Goal: Browse casually

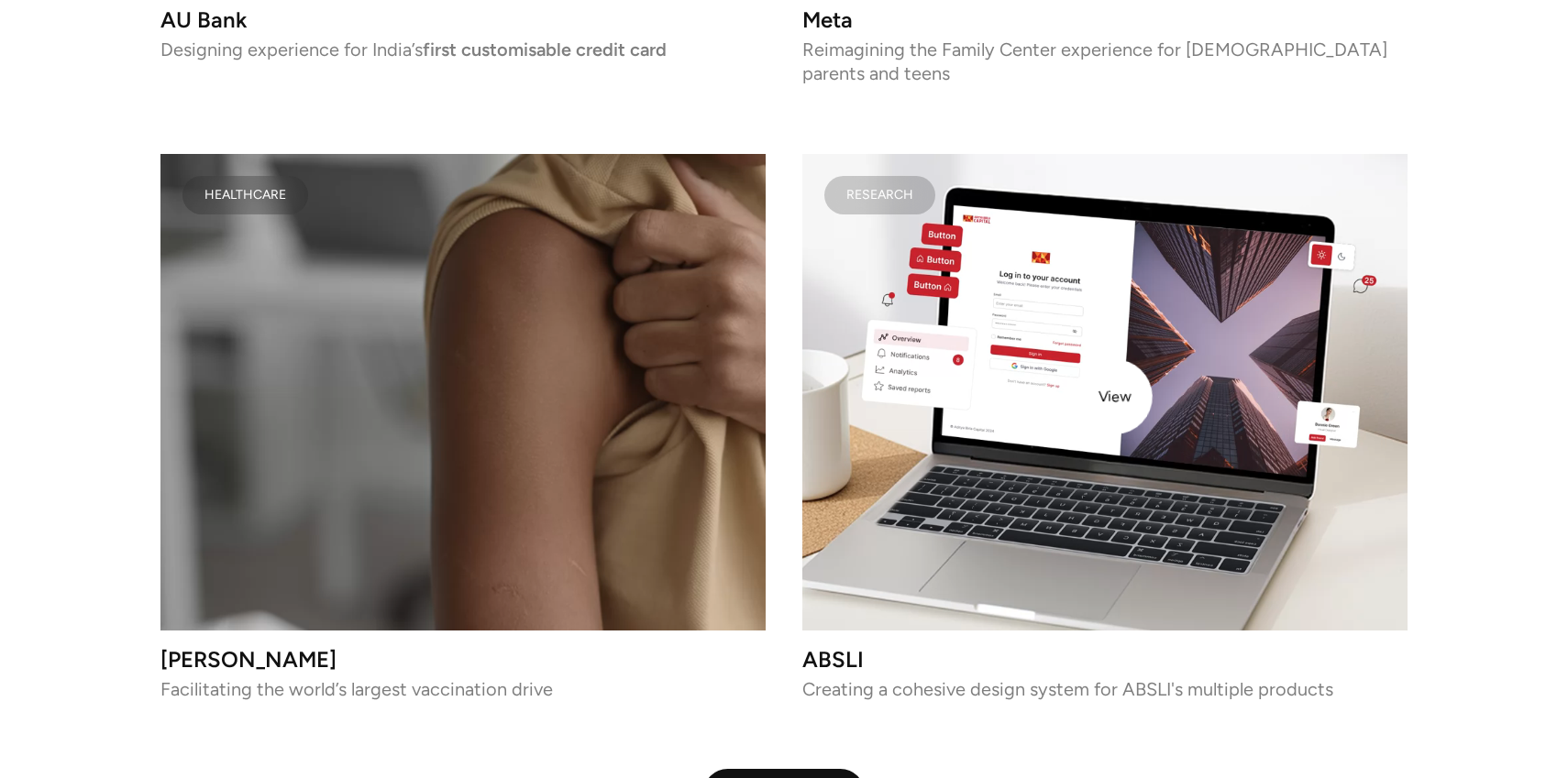
scroll to position [4433, 0]
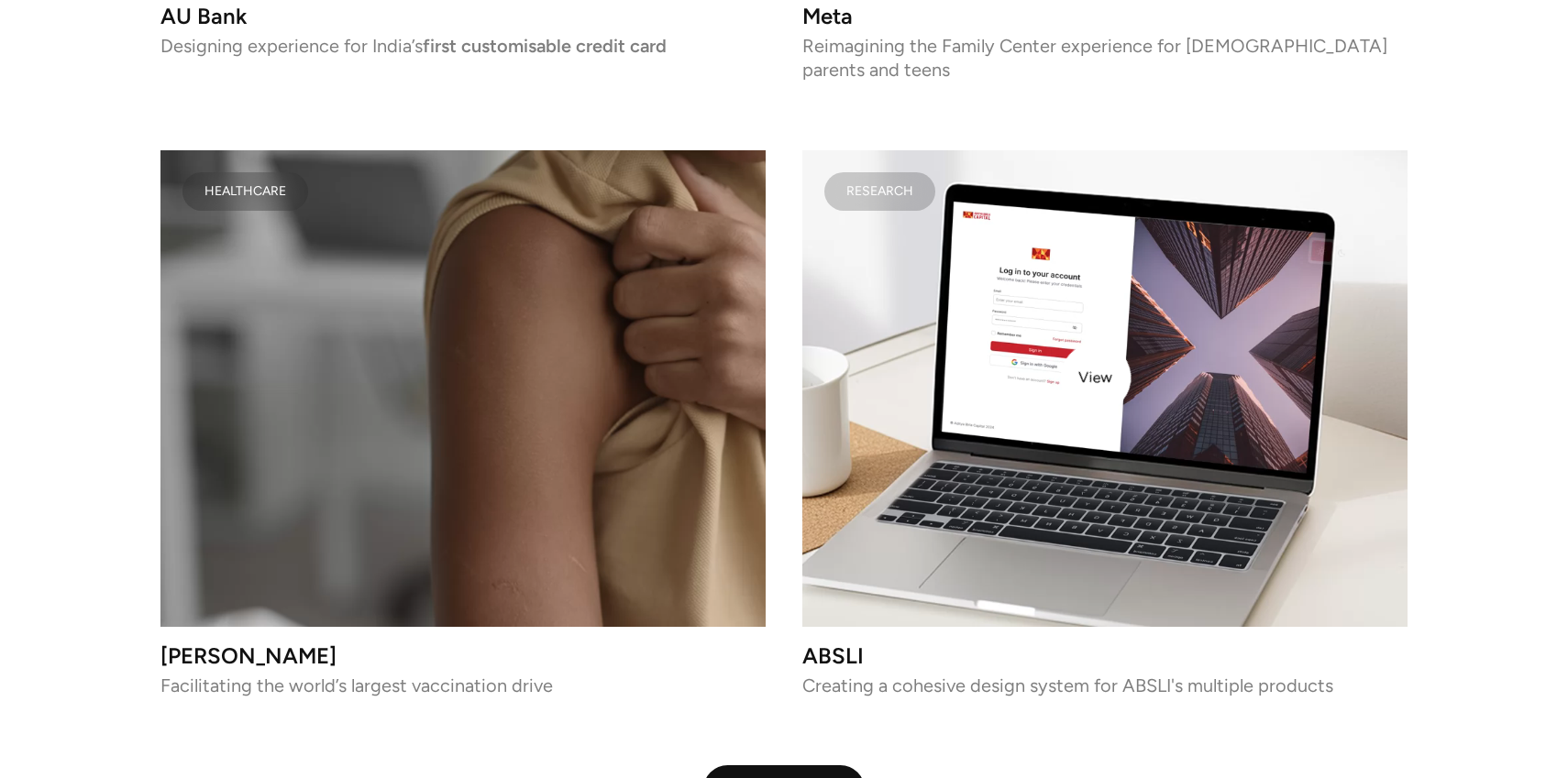
click at [1096, 378] on video at bounding box center [1105, 388] width 605 height 476
